Goal: Contribute content: Contribute content

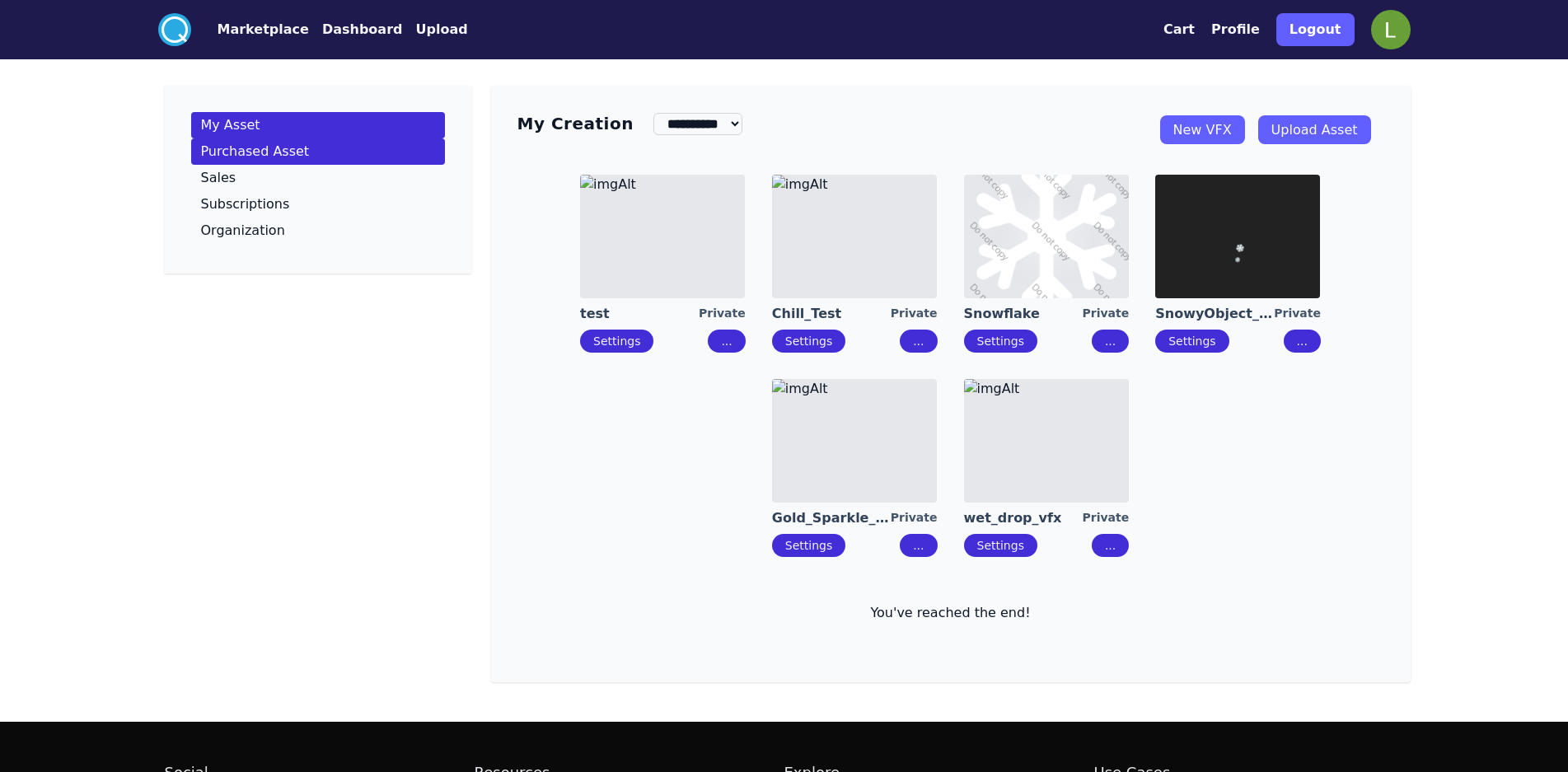
click at [239, 151] on p "Purchased Asset" at bounding box center [255, 151] width 108 height 13
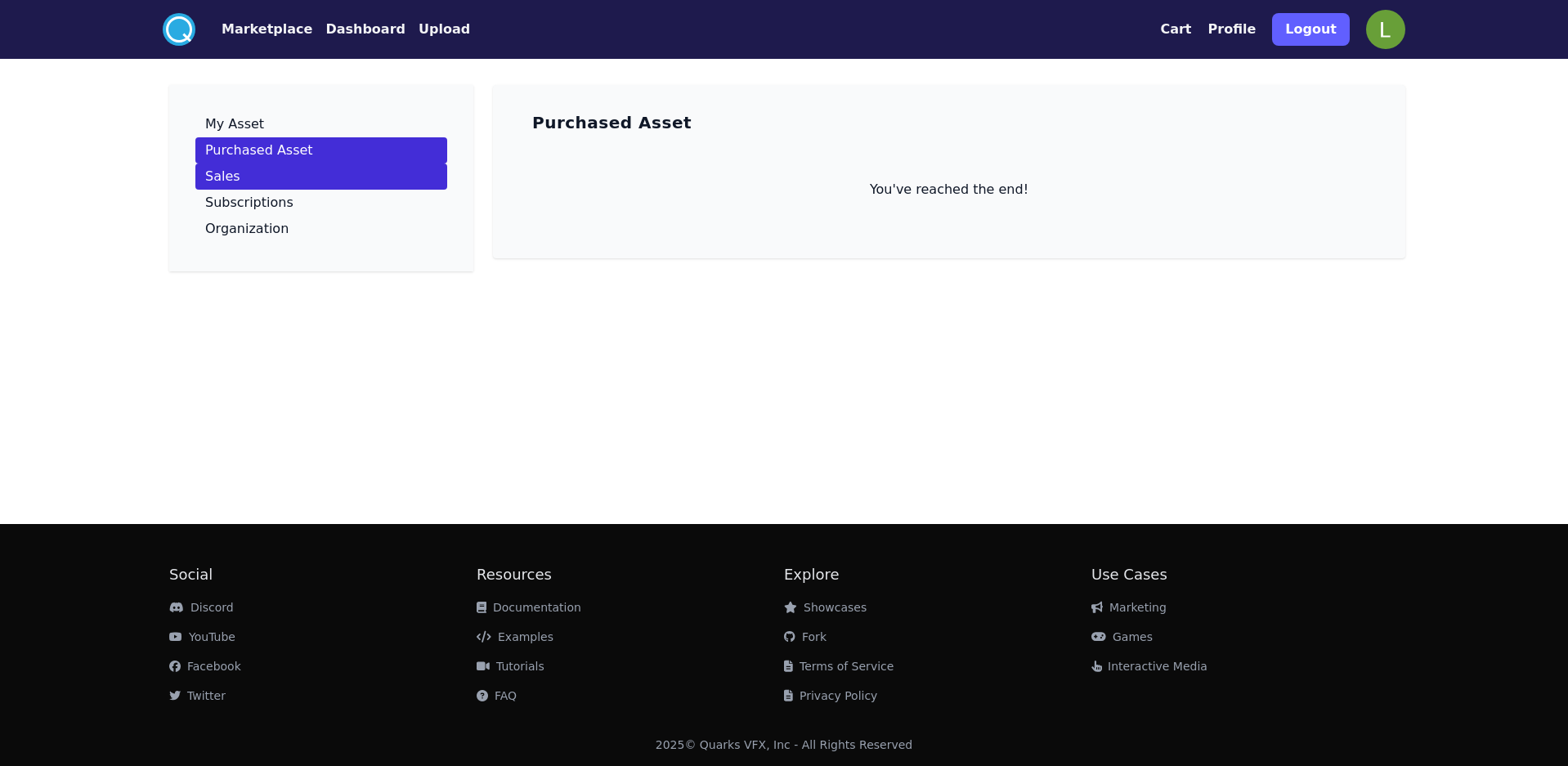
click at [236, 185] on link "Sales" at bounding box center [321, 176] width 252 height 26
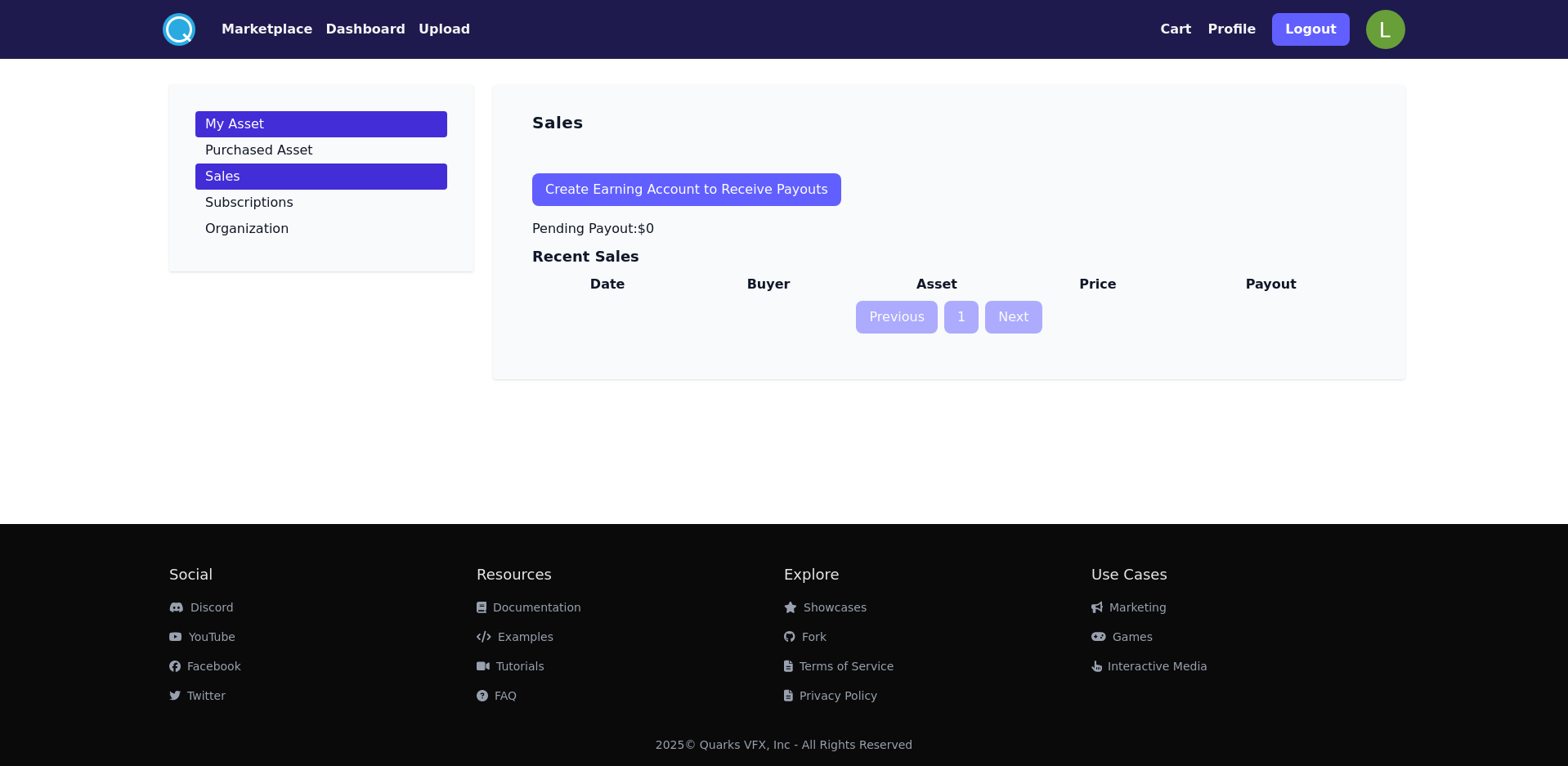
click at [238, 118] on p "My Asset" at bounding box center [234, 124] width 59 height 13
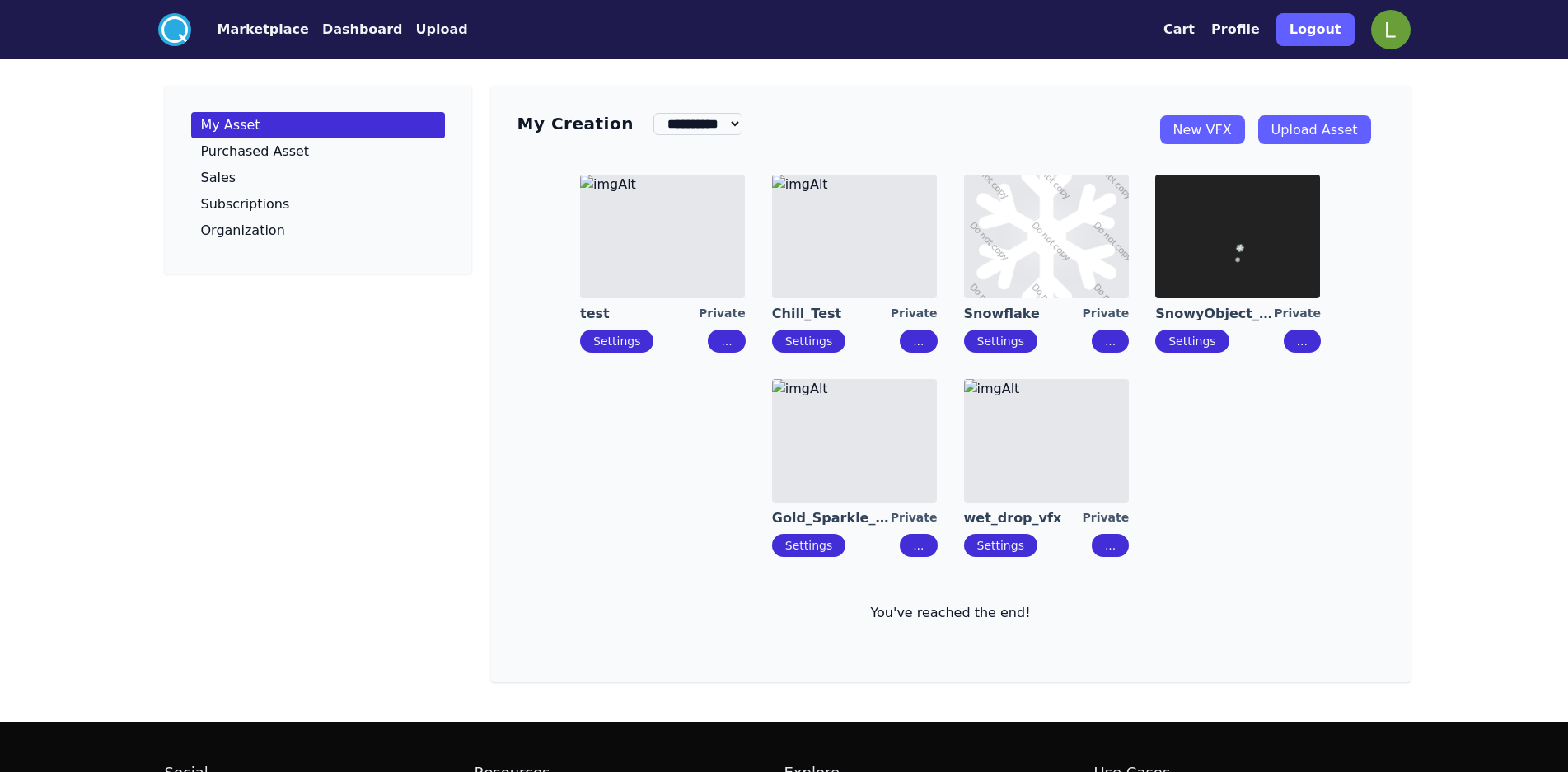
click at [256, 27] on button "Marketplace" at bounding box center [263, 29] width 91 height 20
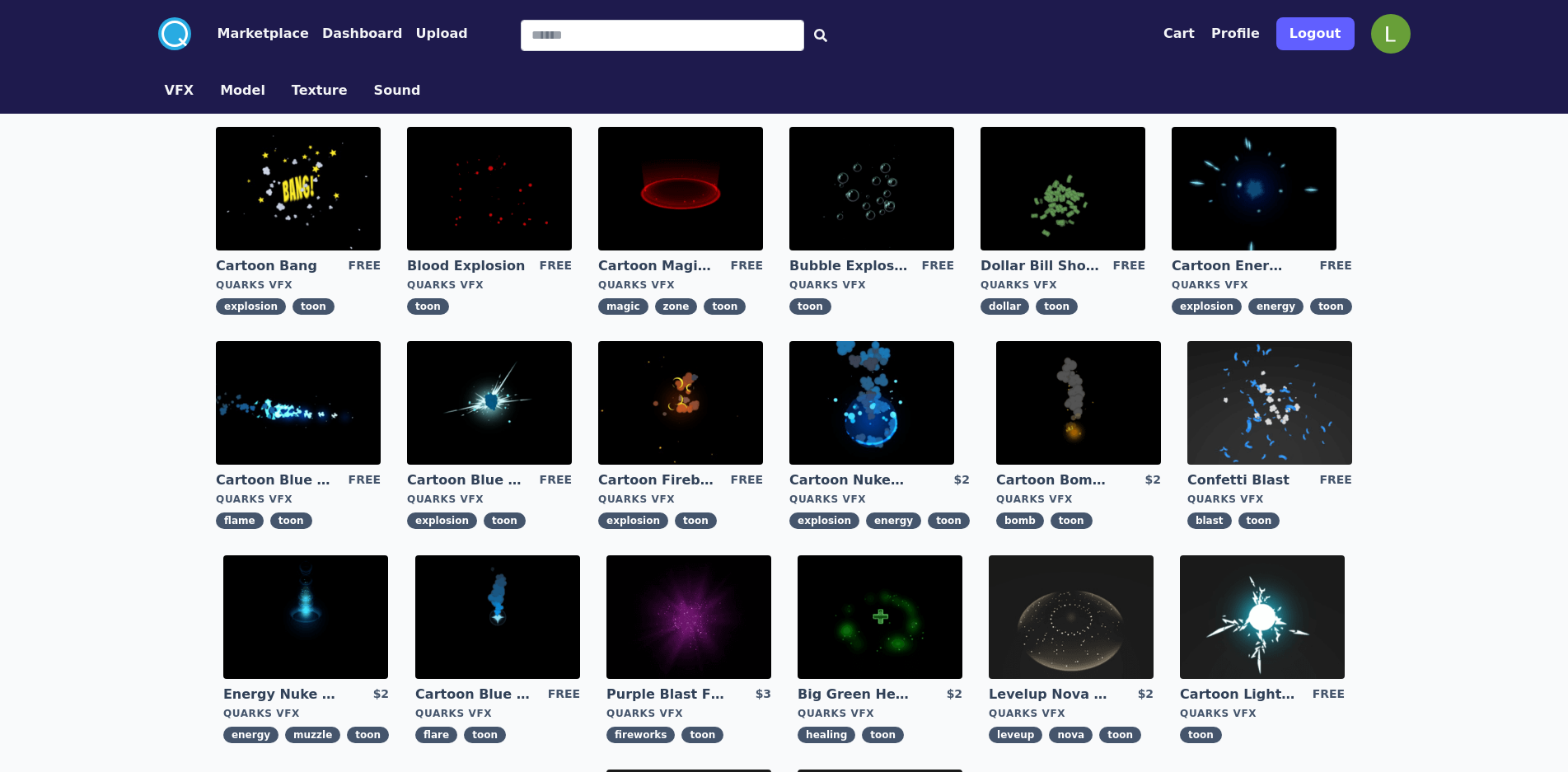
click at [1044, 185] on img at bounding box center [1063, 188] width 165 height 124
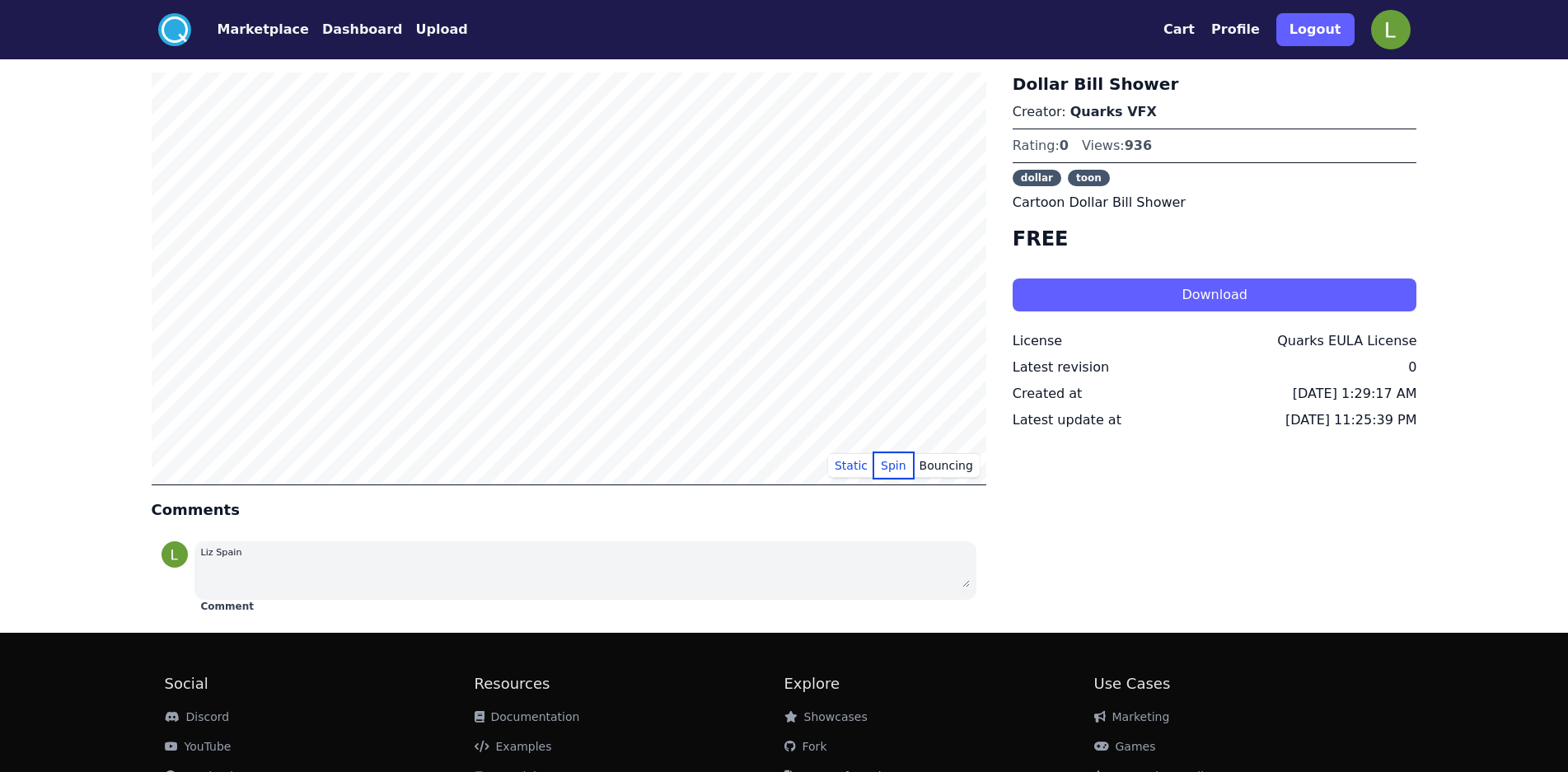
click at [891, 460] on button "Spin" at bounding box center [893, 466] width 39 height 25
click at [942, 466] on button "Bouncing" at bounding box center [946, 466] width 67 height 25
click at [846, 466] on button "Static" at bounding box center [851, 466] width 46 height 25
click at [911, 464] on button "Spin" at bounding box center [893, 466] width 39 height 25
click at [853, 464] on button "Static" at bounding box center [851, 466] width 46 height 25
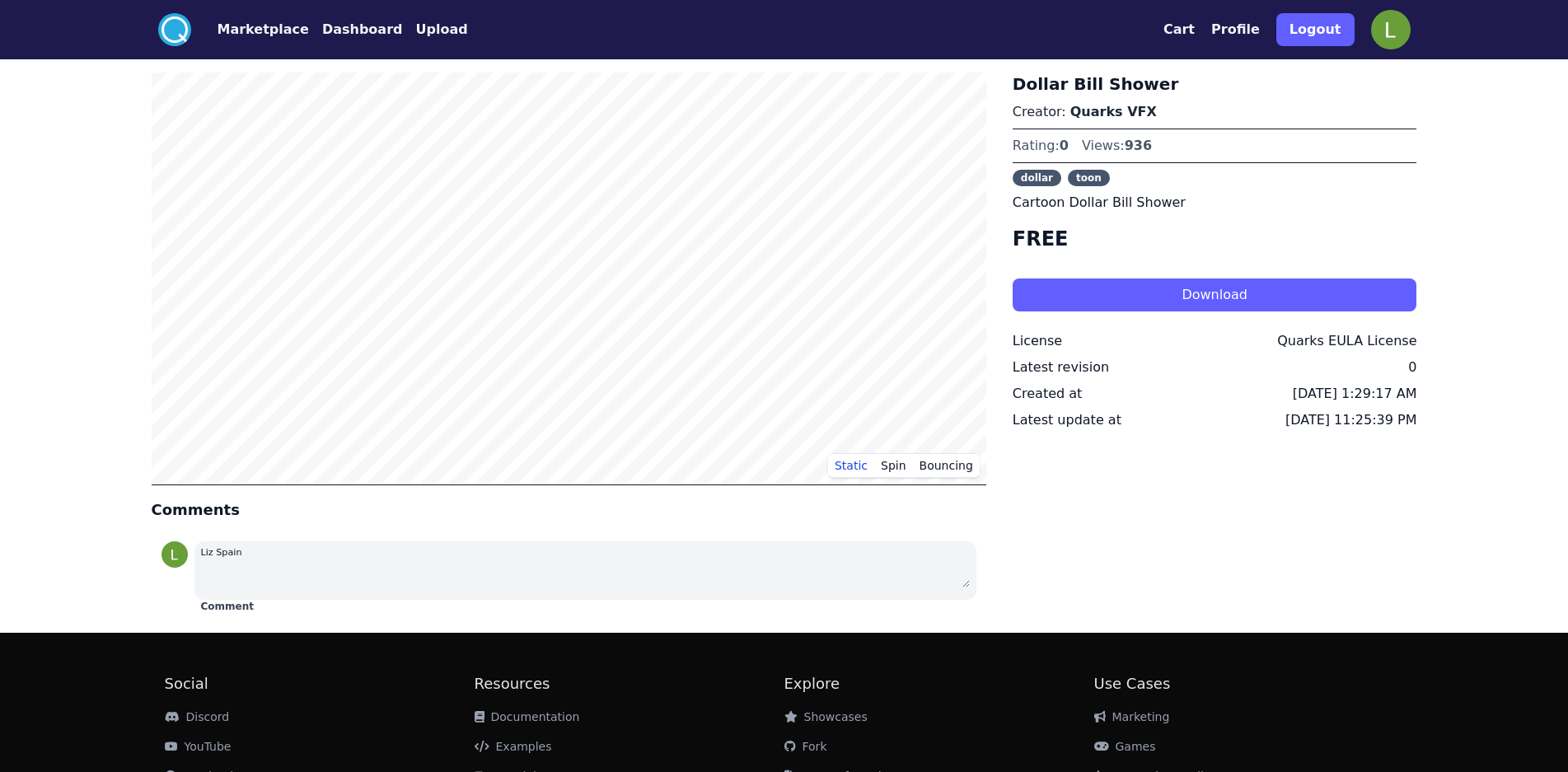
click at [1105, 291] on button "Download" at bounding box center [1215, 295] width 404 height 33
click at [248, 25] on button "Marketplace" at bounding box center [263, 29] width 91 height 20
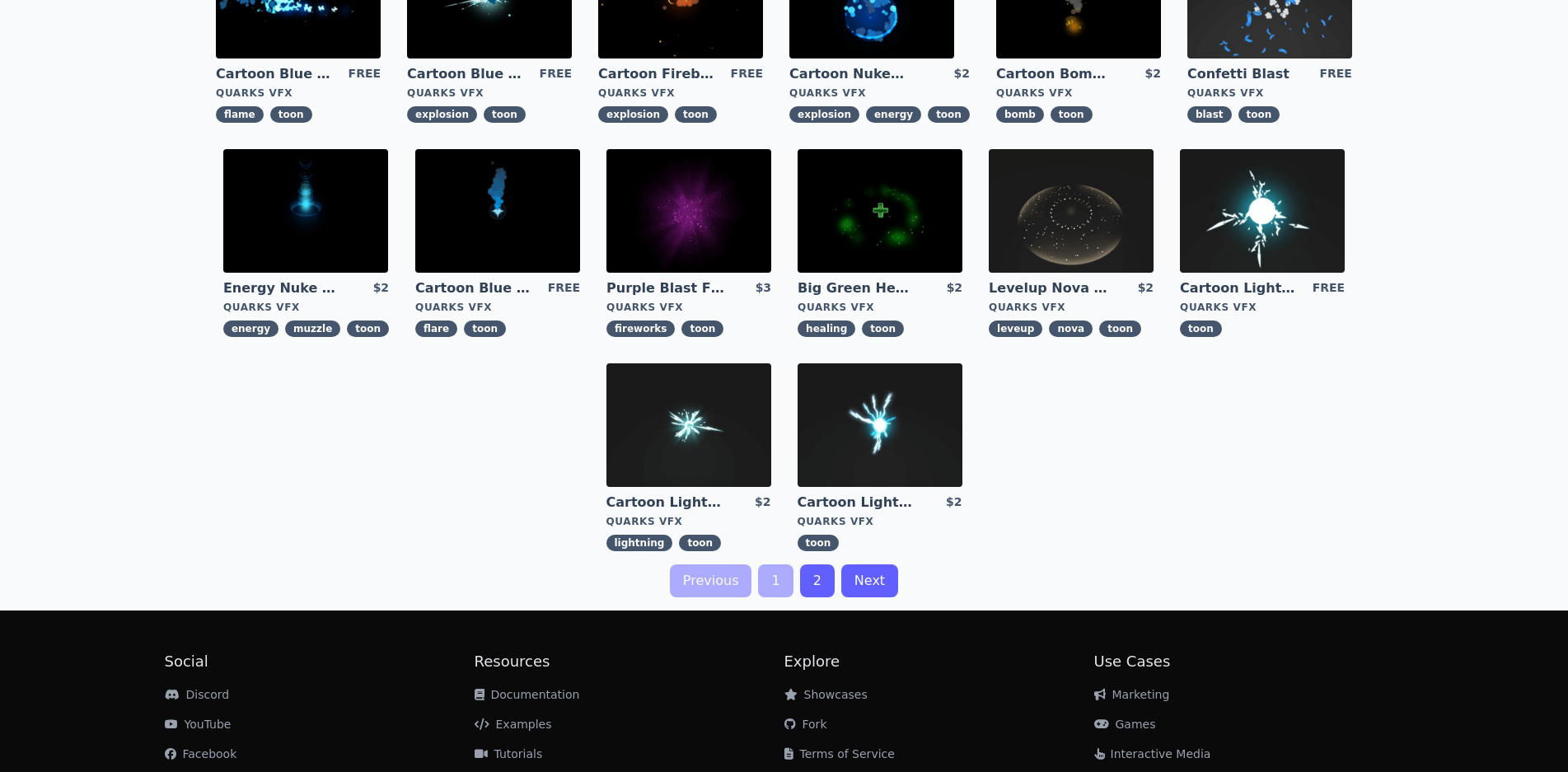
scroll to position [412, 0]
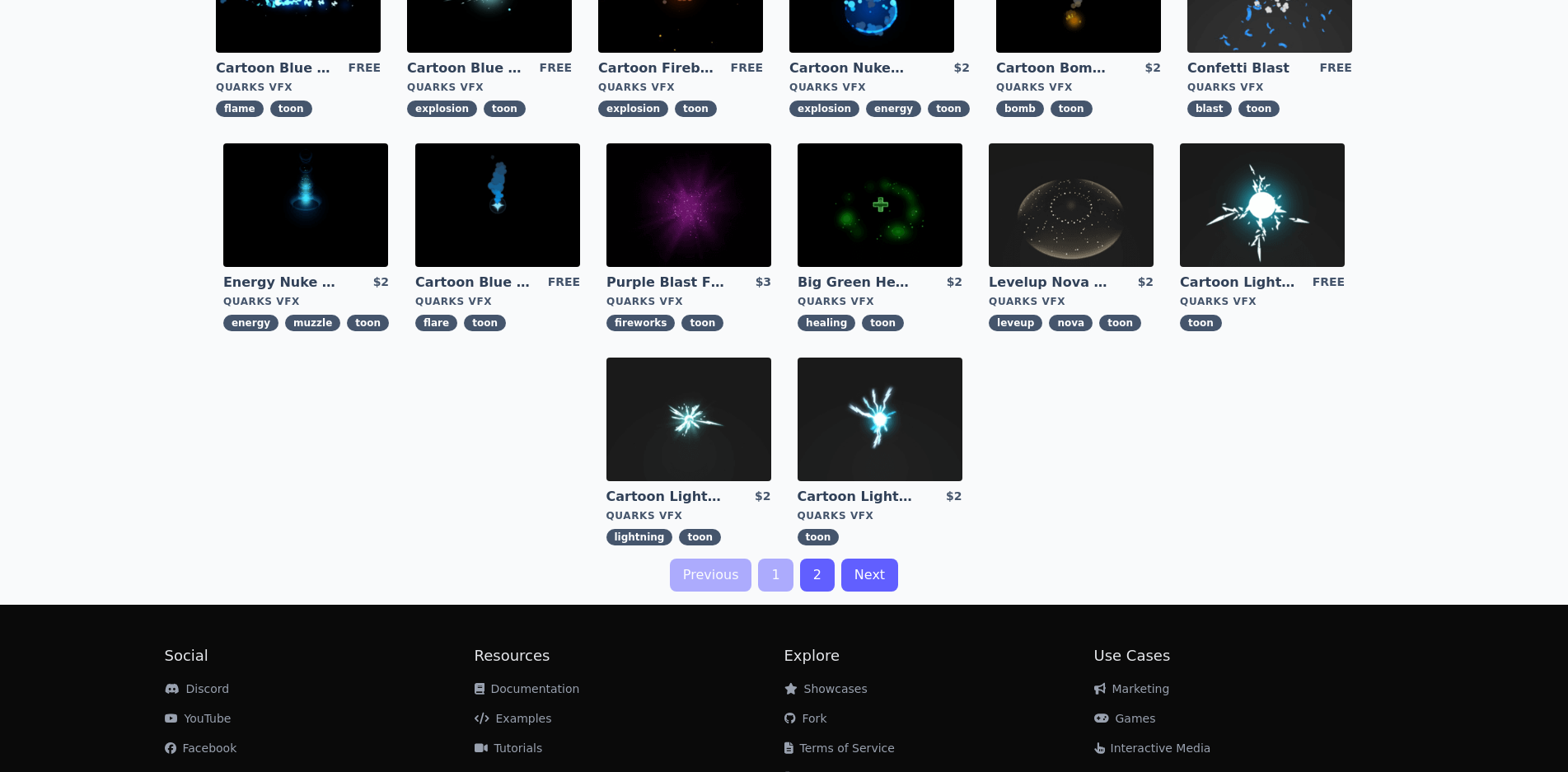
click at [813, 574] on link "2" at bounding box center [817, 575] width 35 height 33
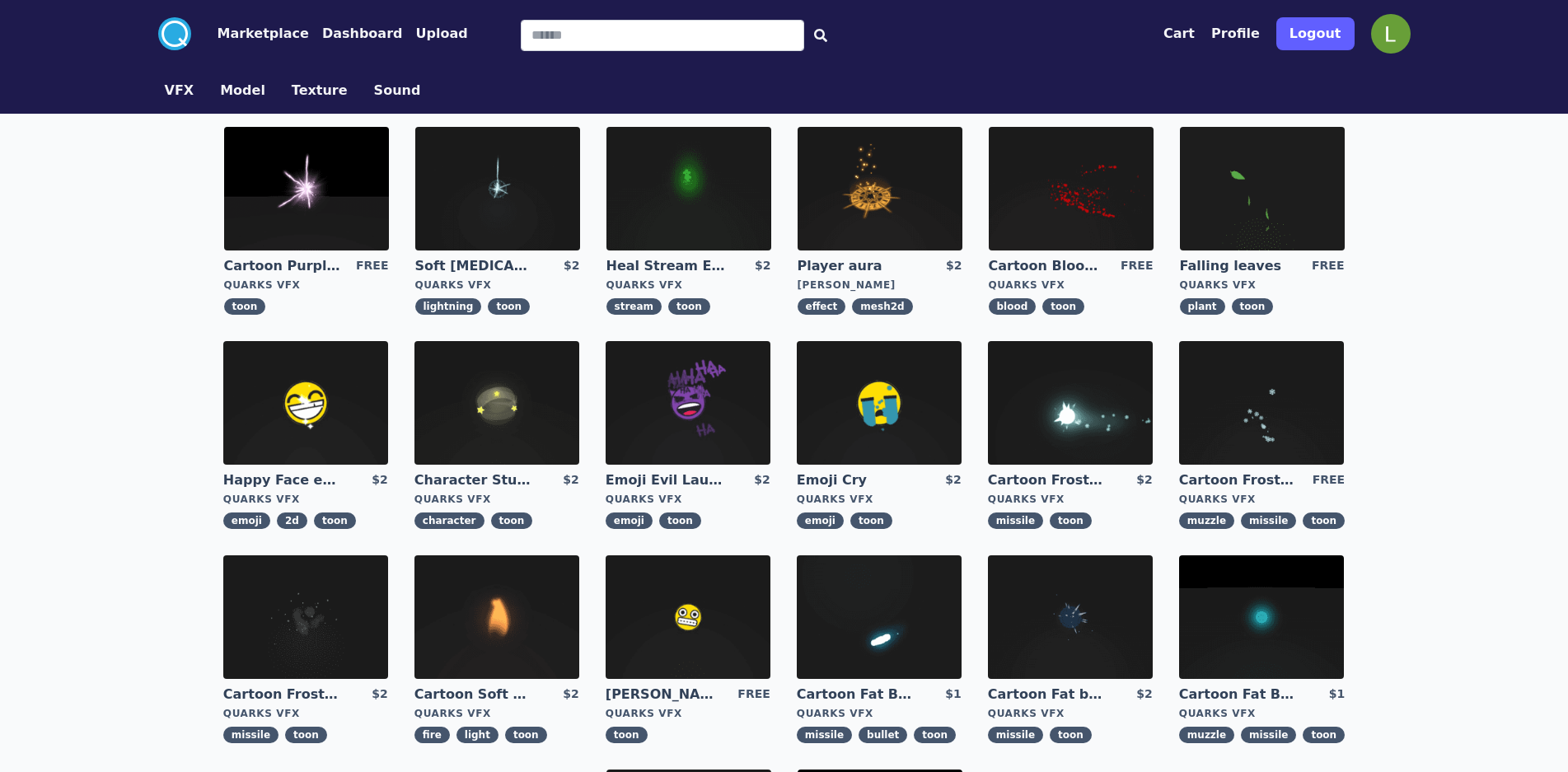
click at [1266, 199] on img at bounding box center [1262, 188] width 165 height 124
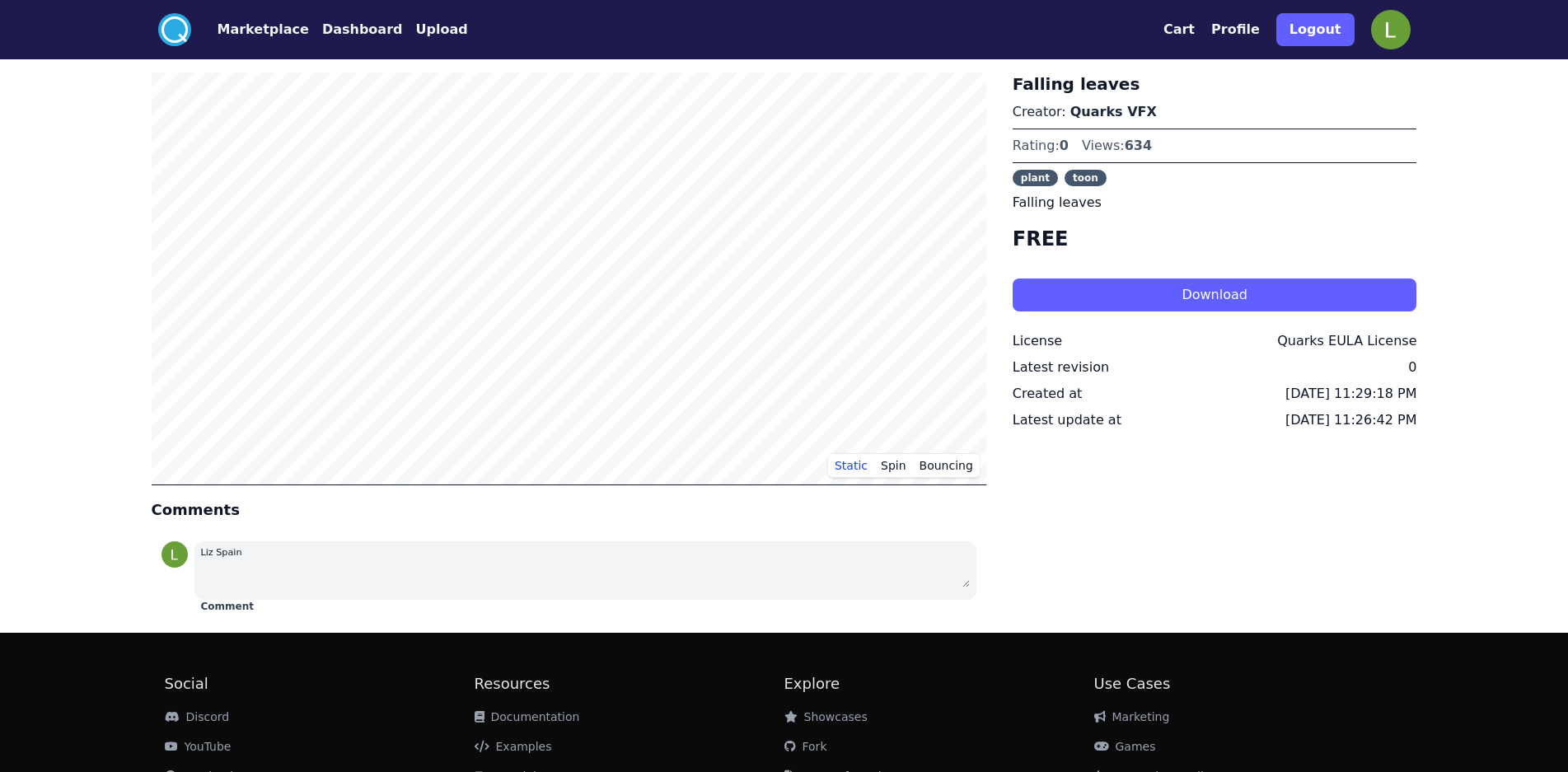
click at [1235, 302] on button "Download" at bounding box center [1215, 295] width 404 height 33
click at [322, 33] on button "Dashboard" at bounding box center [362, 29] width 81 height 20
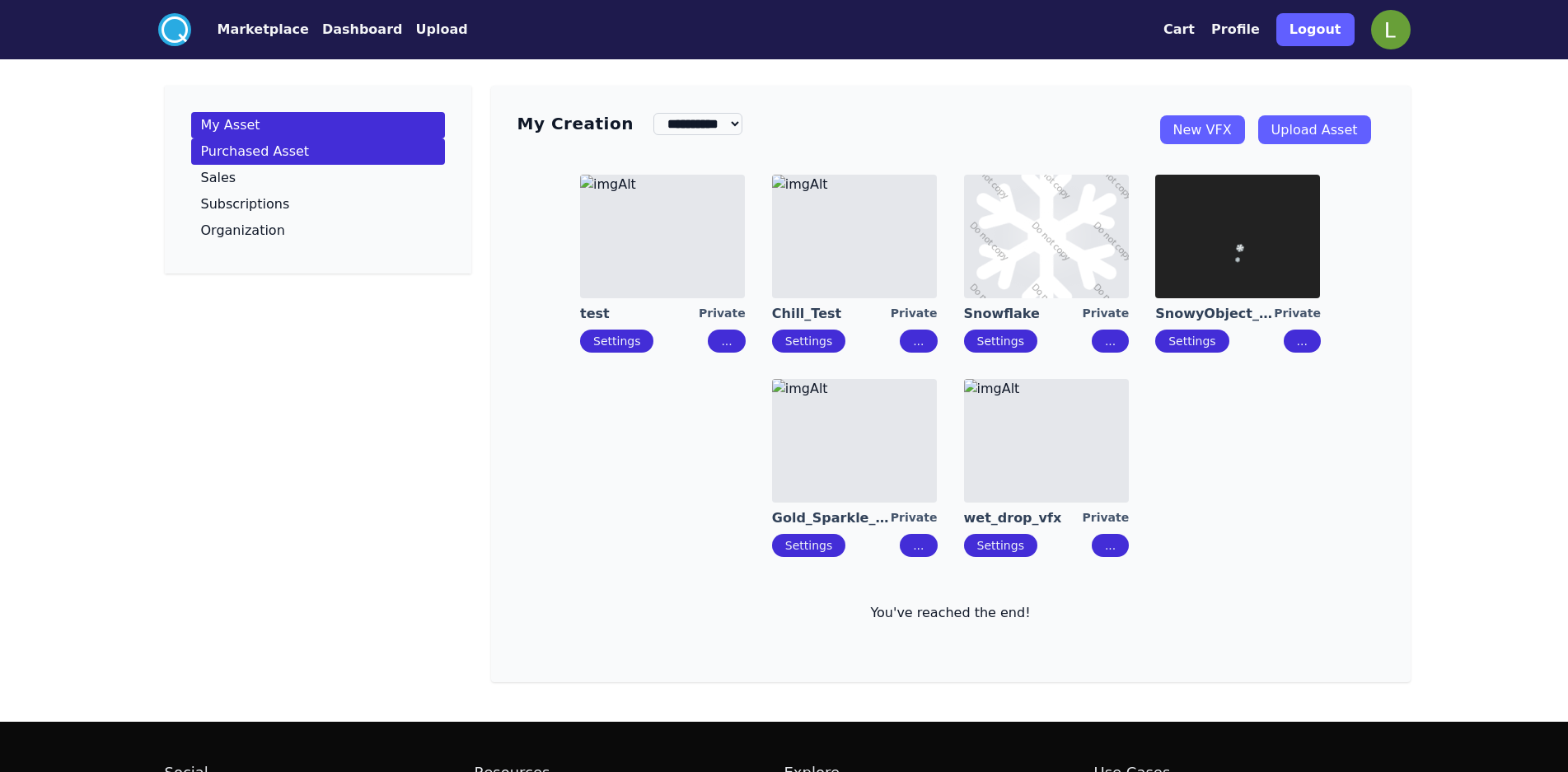
click at [249, 151] on p "Purchased Asset" at bounding box center [255, 151] width 108 height 13
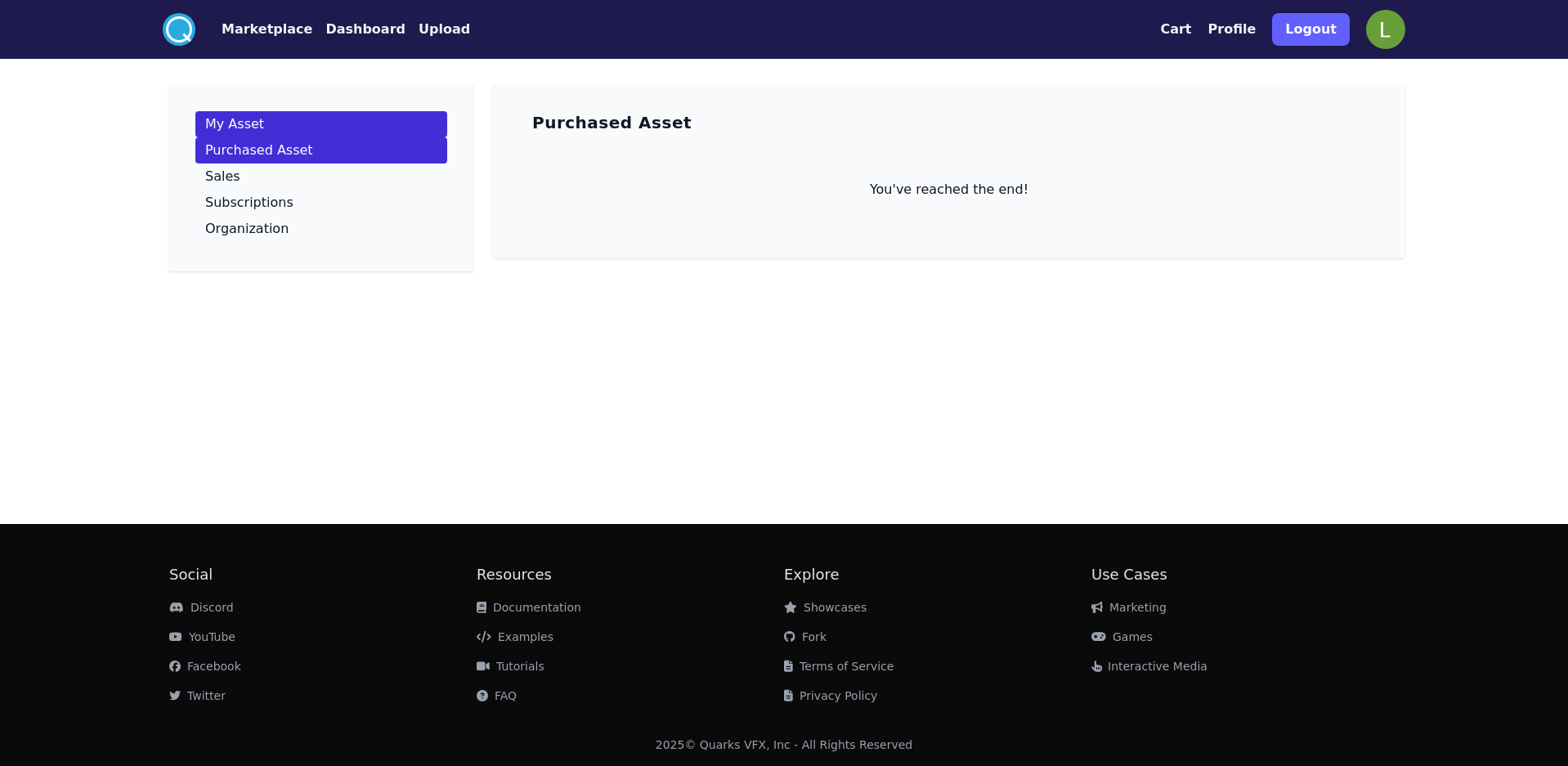
click at [242, 121] on p "My Asset" at bounding box center [234, 124] width 59 height 13
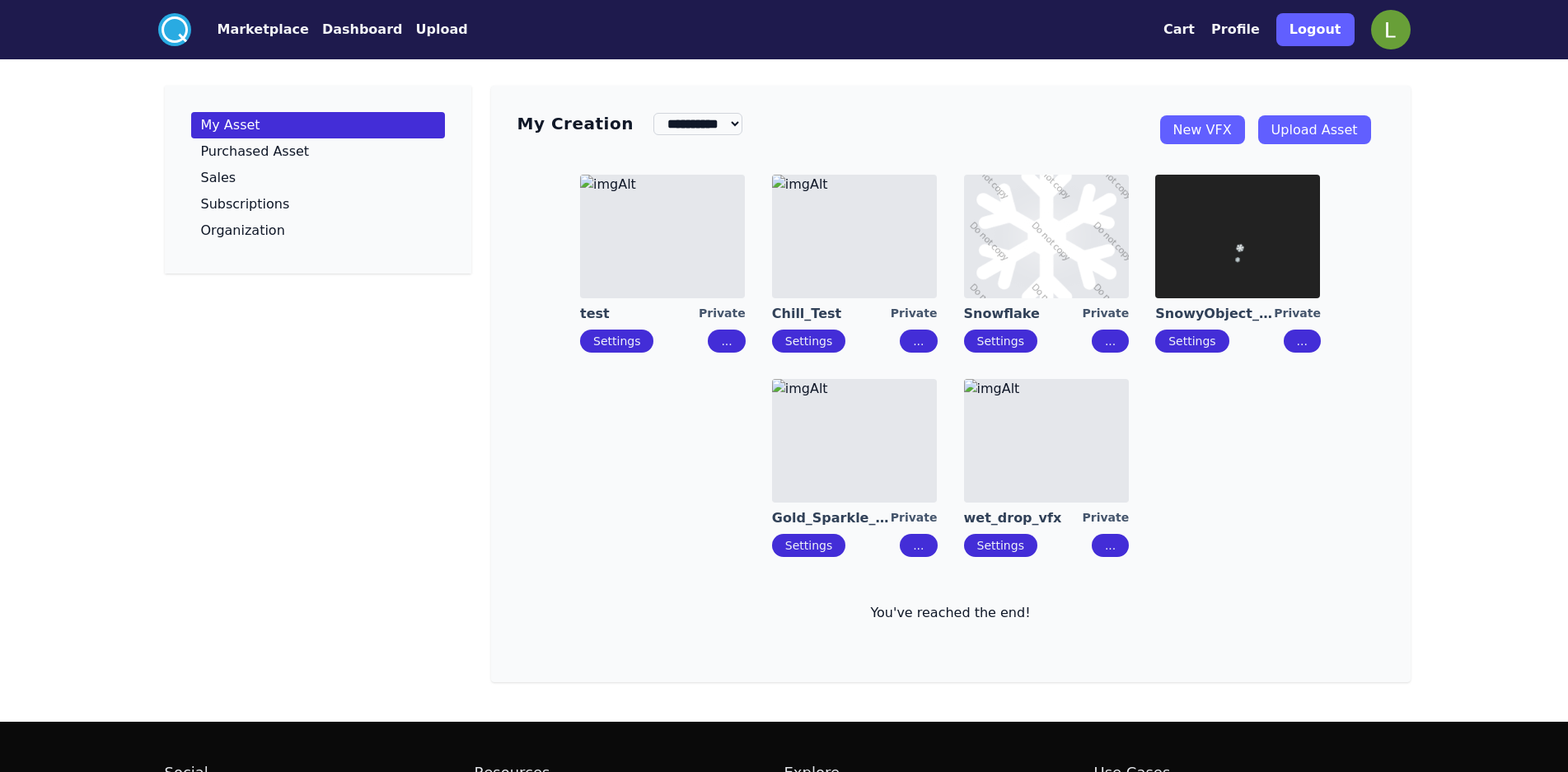
click at [1304, 138] on link "Upload Asset" at bounding box center [1315, 129] width 113 height 29
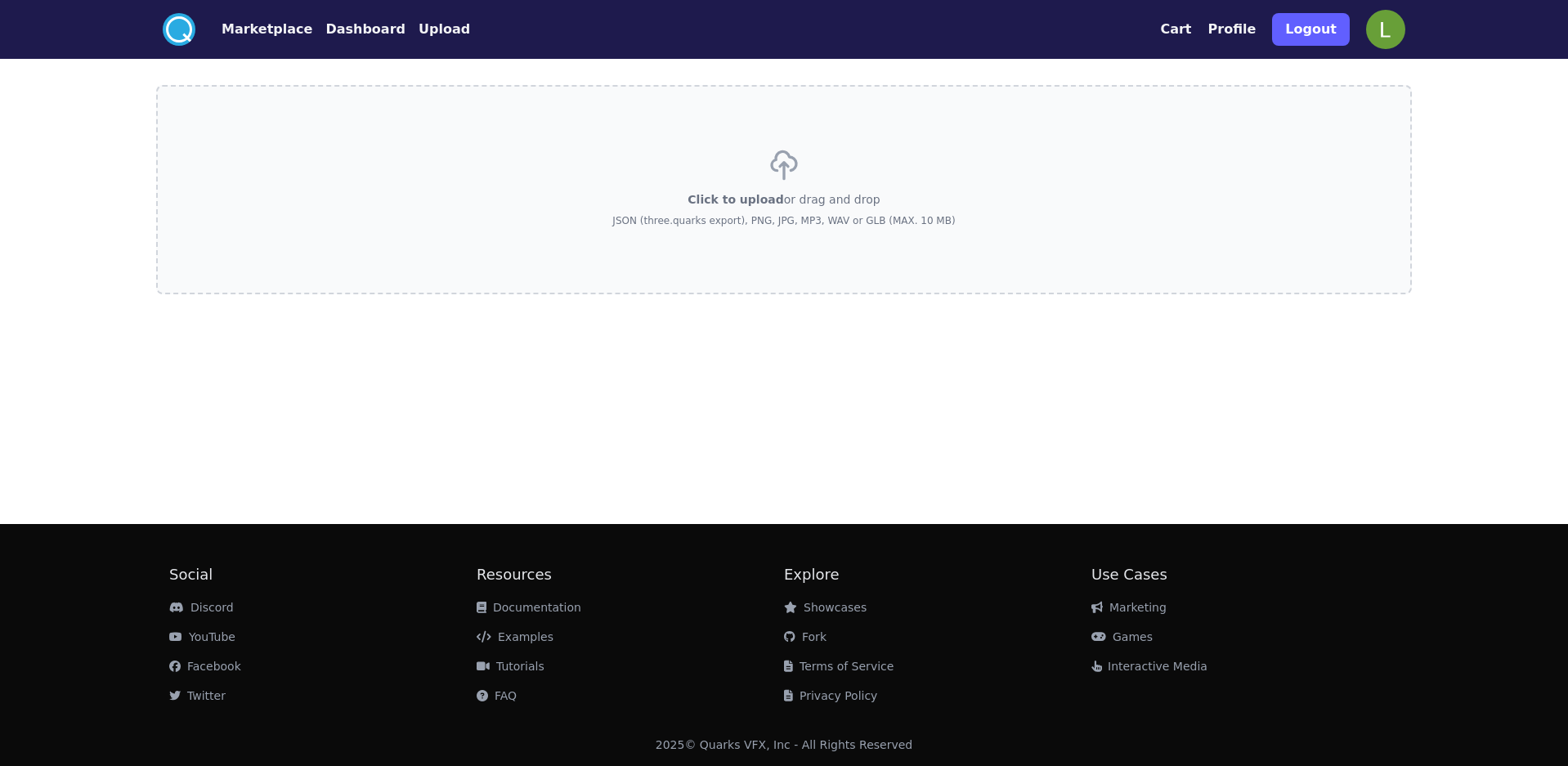
click at [810, 209] on div "Click to upload or drag and drop JSON (three.quarks export), PNG, JPG, MP3, WAV…" at bounding box center [784, 189] width 343 height 114
click at [0, 0] on input "Click to upload or drag and drop JSON (three.quarks export), PNG, JPG, MP3, WAV…" at bounding box center [0, 0] width 0 height 0
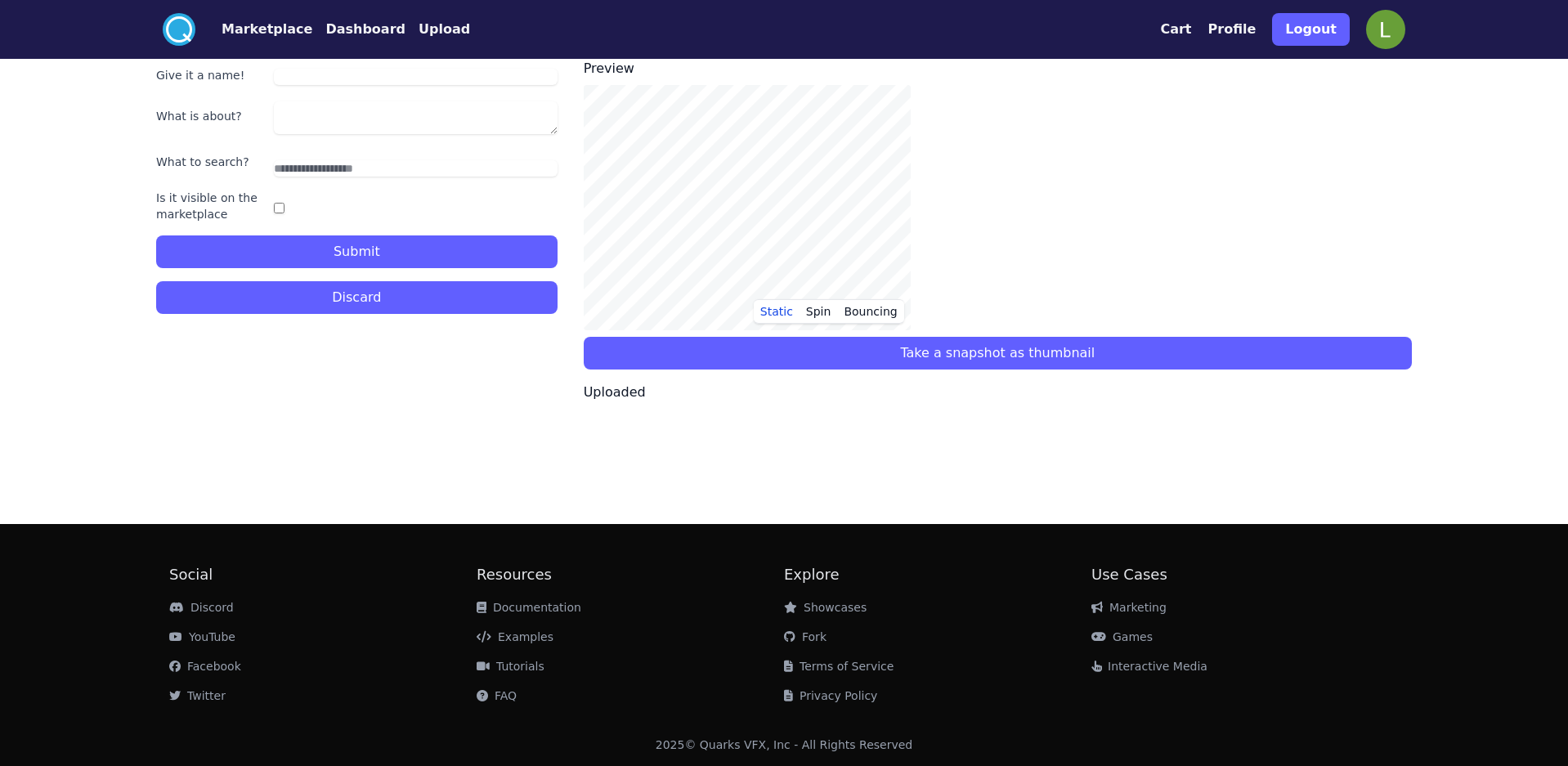
click at [408, 78] on input "Give it a name!" at bounding box center [416, 77] width 284 height 16
type input "**********"
click at [397, 118] on textarea "What is about?" at bounding box center [416, 118] width 284 height 33
type textarea "**********"
click at [402, 261] on button "Submit" at bounding box center [356, 252] width 401 height 33
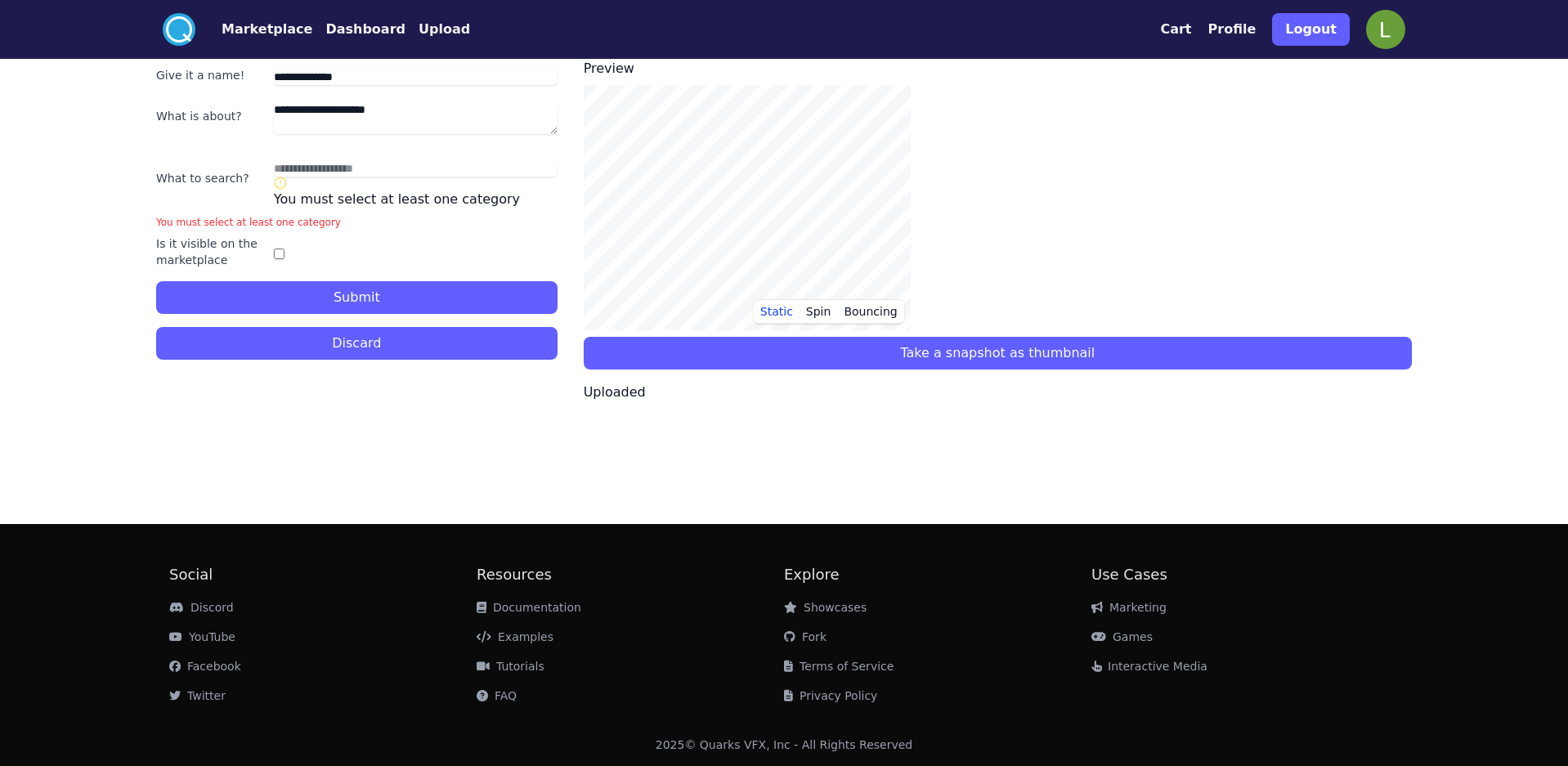
click at [404, 195] on div "You must select at least one category" at bounding box center [416, 193] width 284 height 33
click at [408, 169] on input "text" at bounding box center [416, 168] width 284 height 16
type input "******"
click at [371, 293] on button "Submit" at bounding box center [356, 298] width 401 height 33
click at [357, 168] on input "******" at bounding box center [416, 168] width 284 height 16
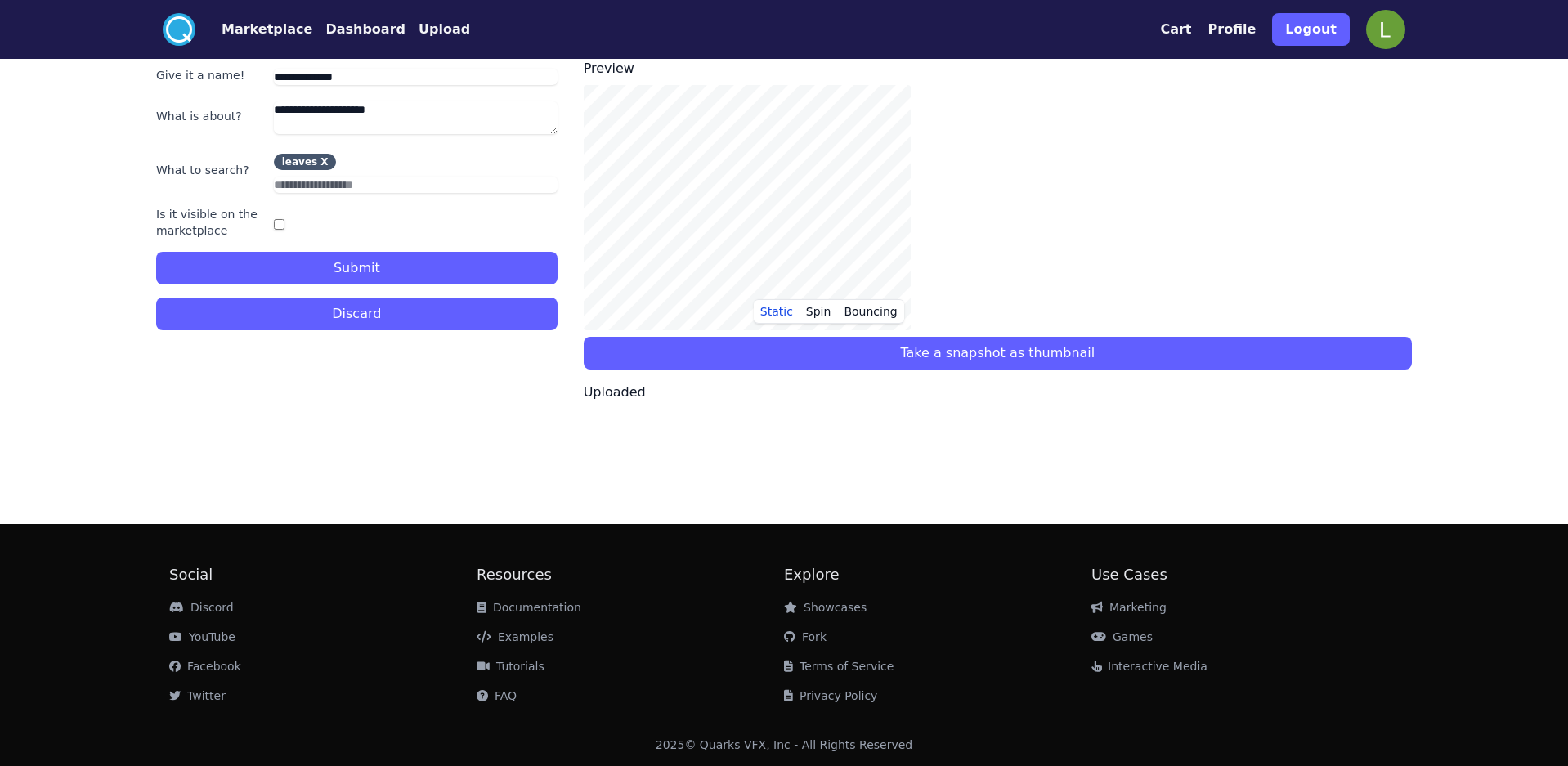
click at [356, 263] on button "Submit" at bounding box center [356, 269] width 401 height 33
click at [319, 253] on button "Submit" at bounding box center [356, 269] width 401 height 33
click at [997, 349] on button "Take a snapshot as thumbnail" at bounding box center [997, 353] width 828 height 33
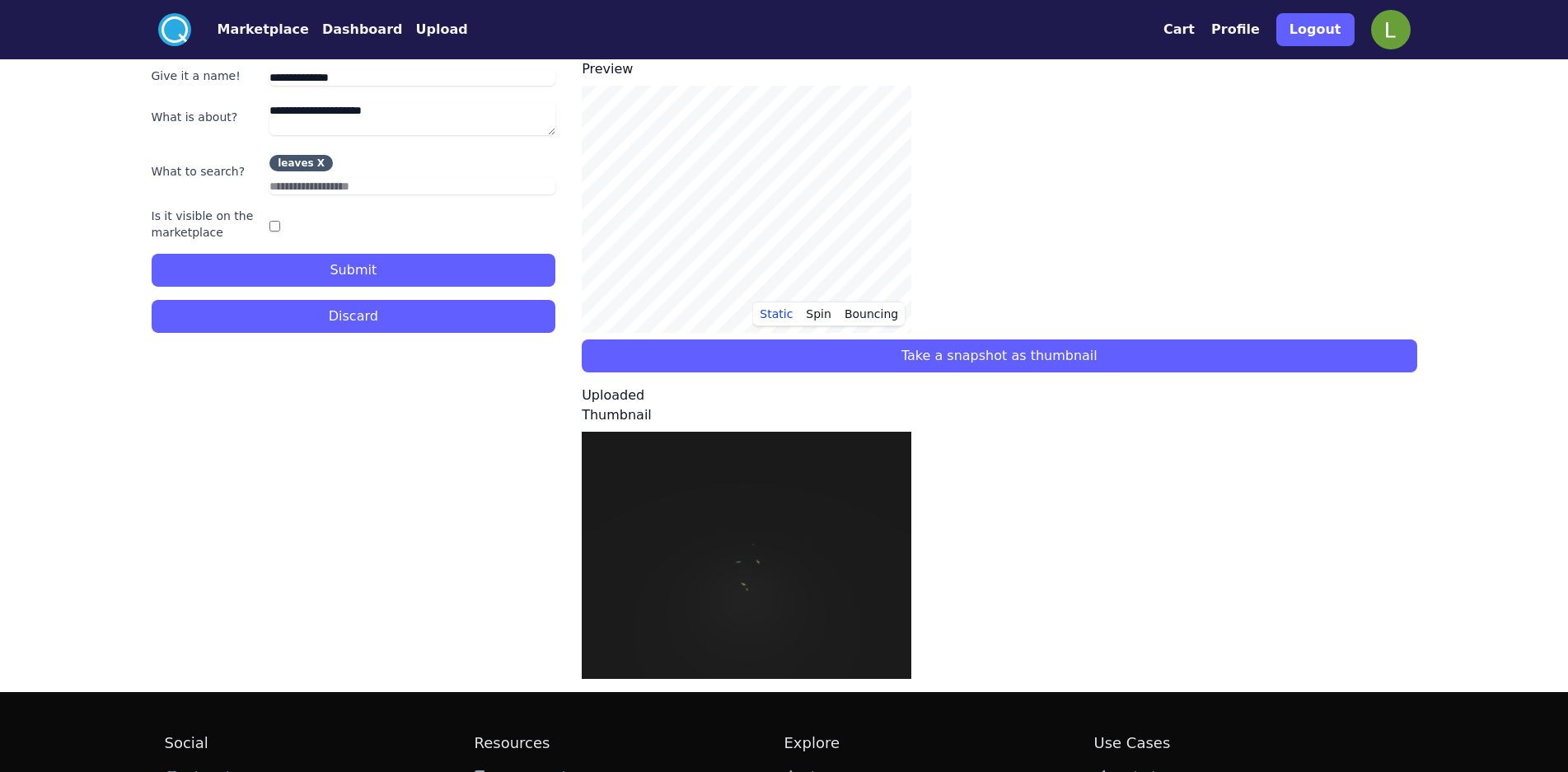
click at [394, 260] on button "Submit" at bounding box center [354, 271] width 404 height 33
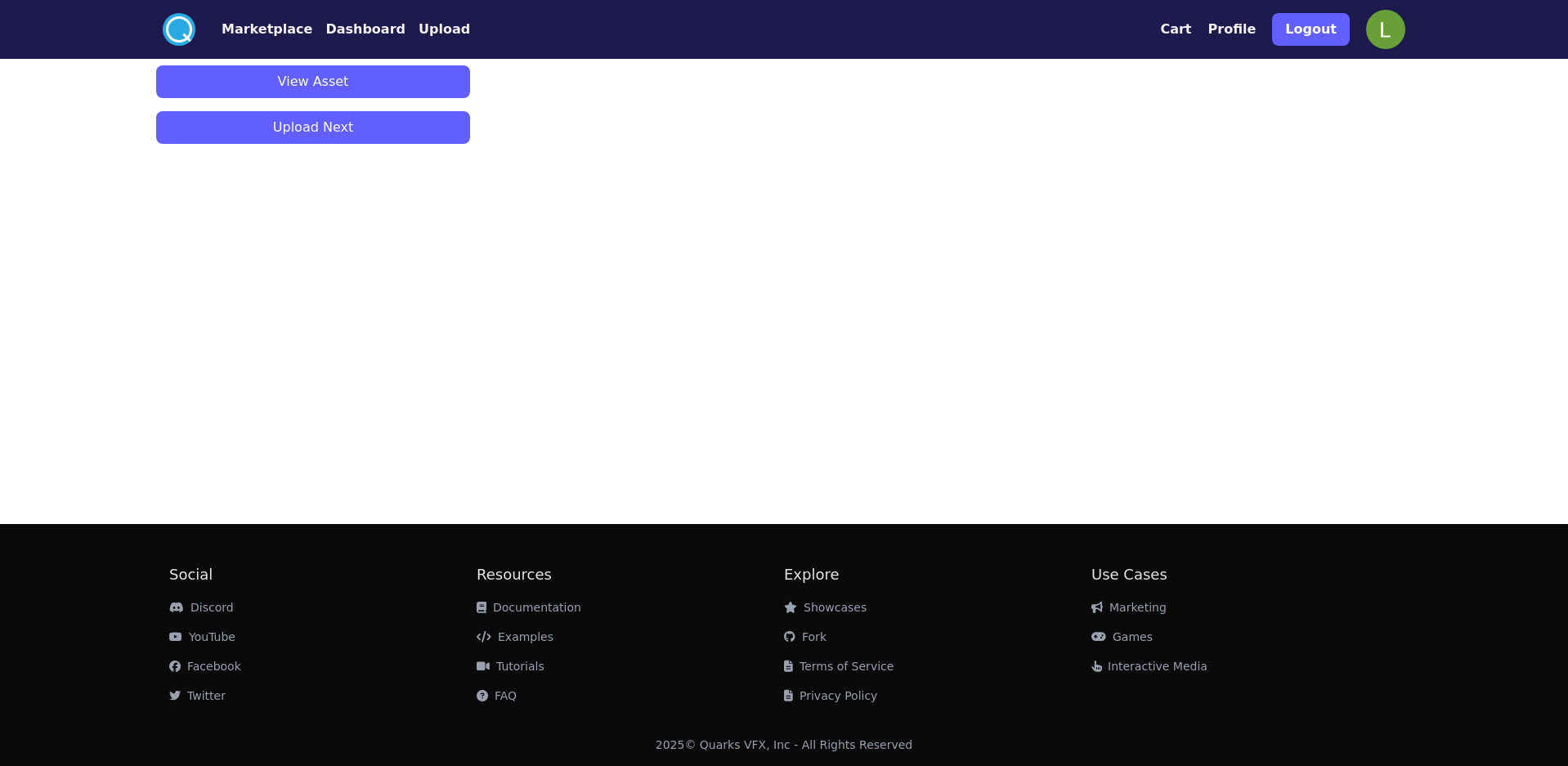
click at [399, 80] on button "View Asset" at bounding box center [312, 82] width 314 height 33
